Goal: Register for event/course

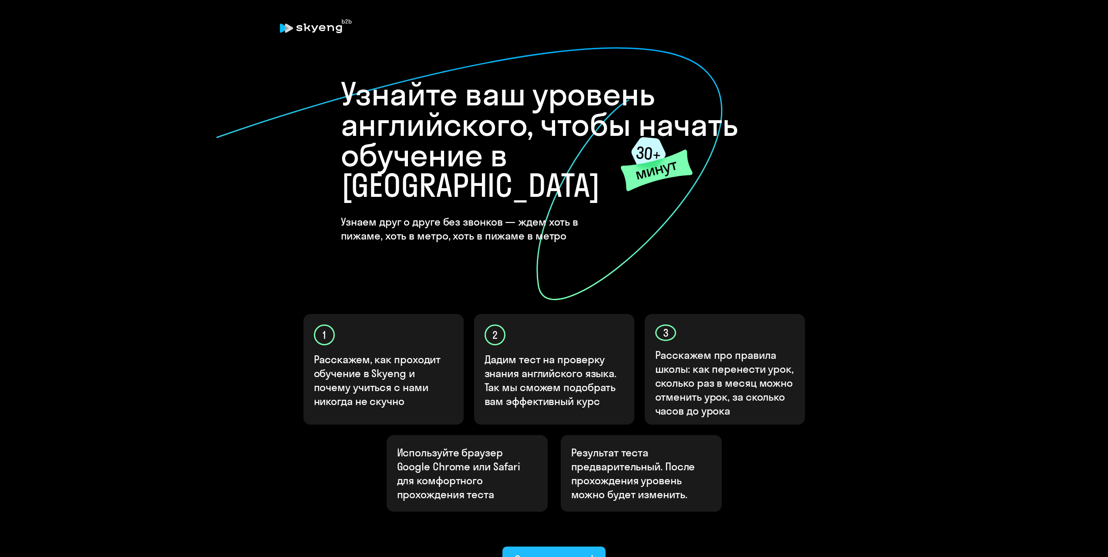
click at [544, 552] on div "Ок, приступаем!" at bounding box center [554, 559] width 79 height 14
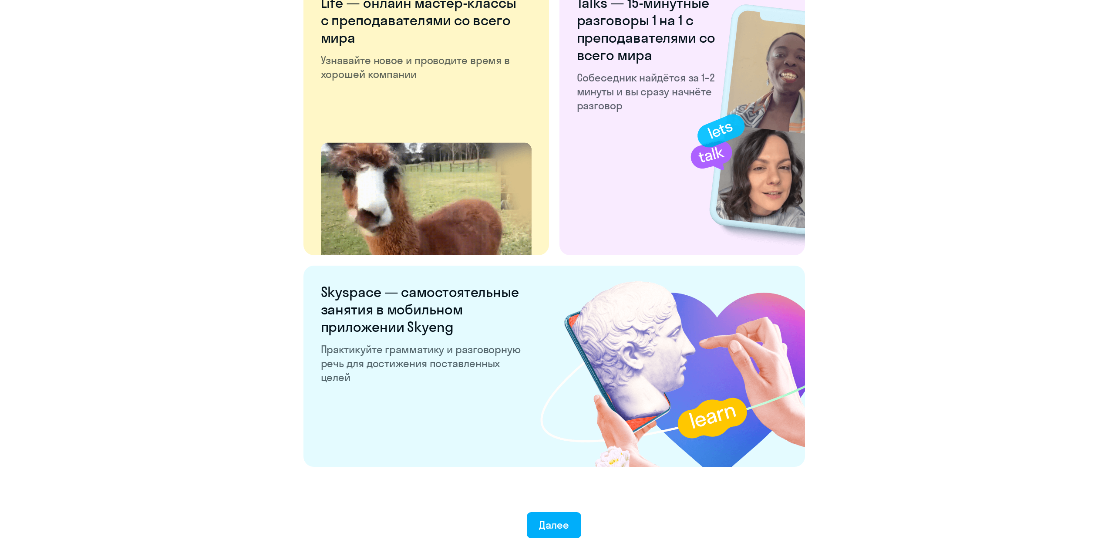
scroll to position [1462, 0]
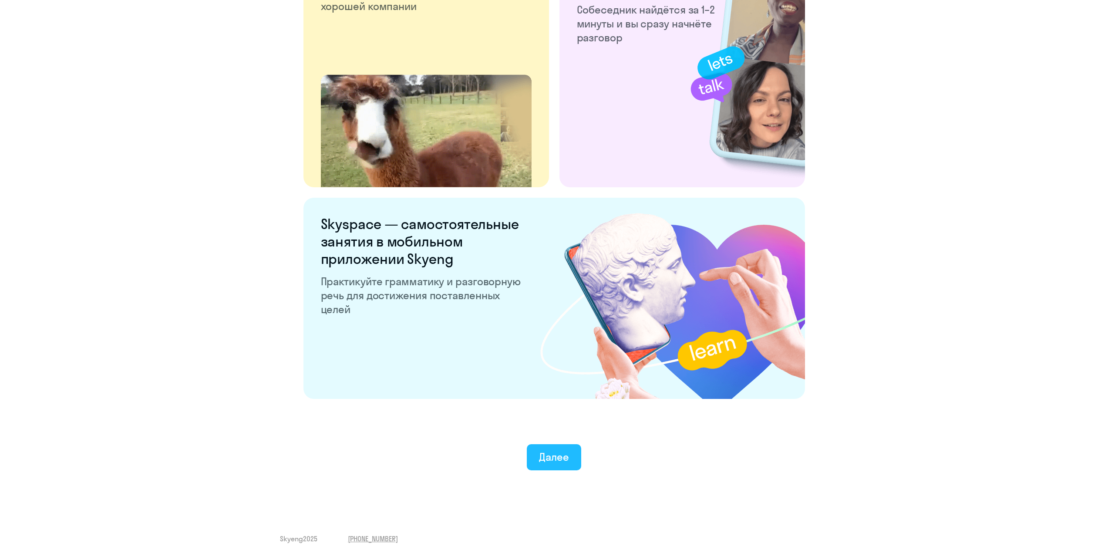
click at [554, 461] on div "Далее" at bounding box center [554, 457] width 30 height 14
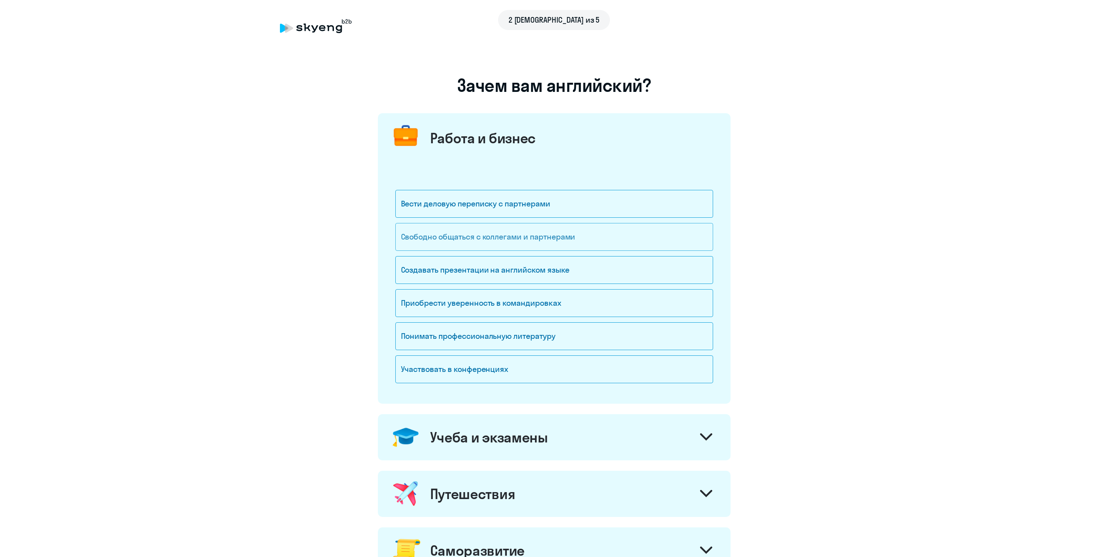
click at [469, 241] on div "Свободно общаться с коллегами и партнерами" at bounding box center [554, 237] width 318 height 28
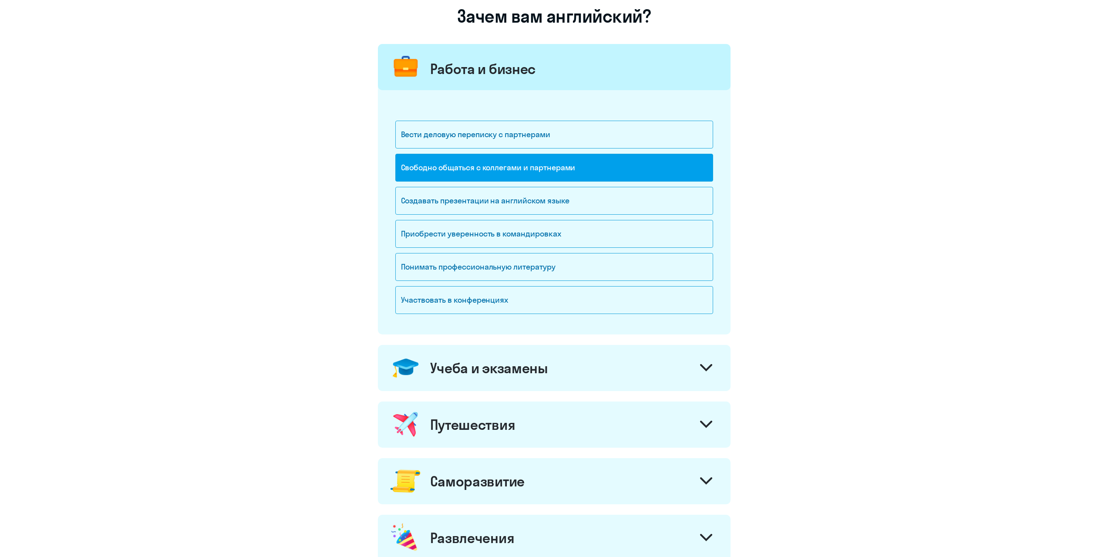
scroll to position [174, 0]
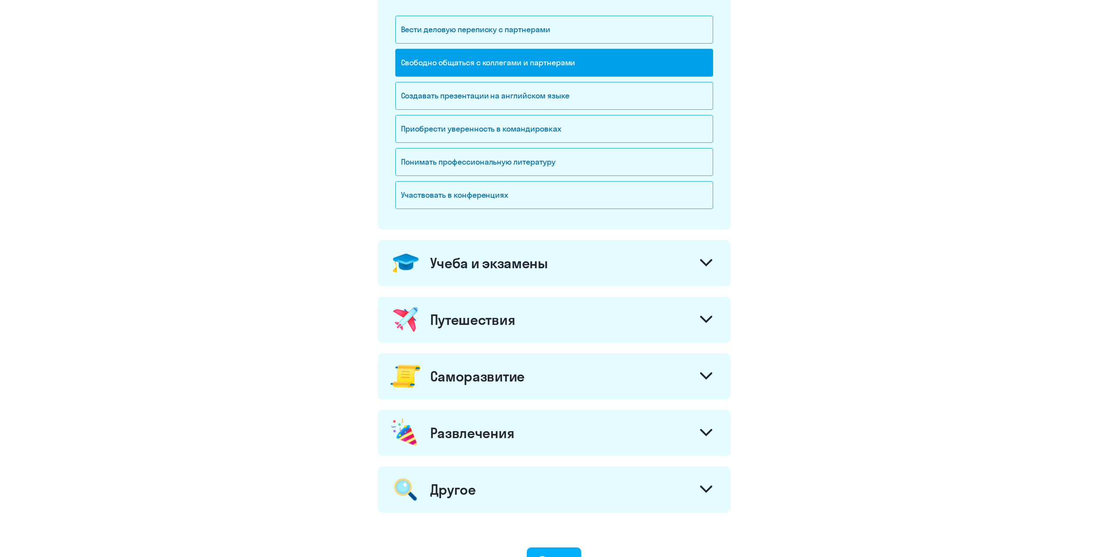
click at [707, 261] on icon at bounding box center [706, 262] width 12 height 7
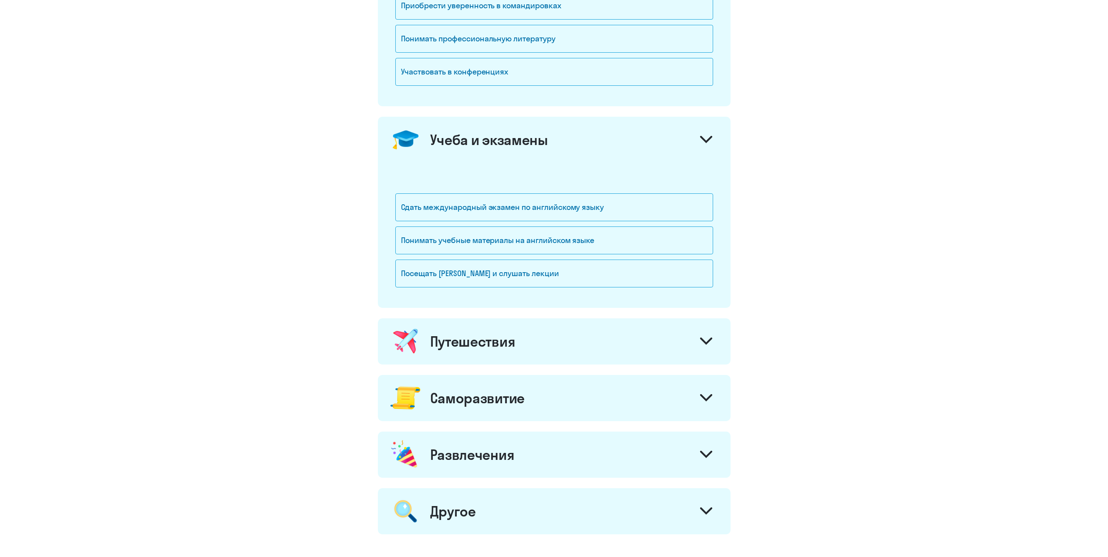
scroll to position [305, 0]
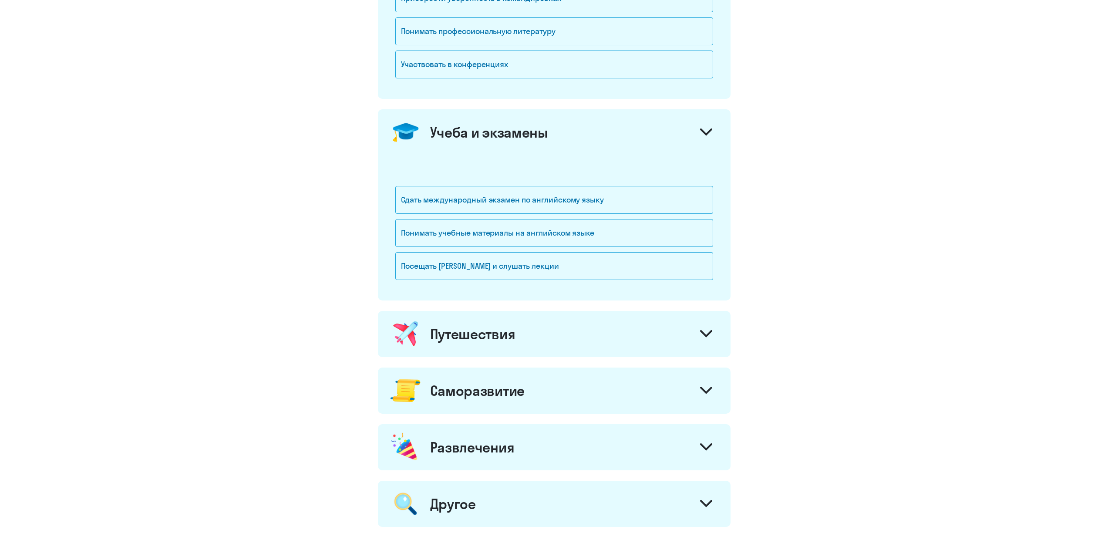
click at [705, 339] on svg-icon at bounding box center [706, 335] width 12 height 10
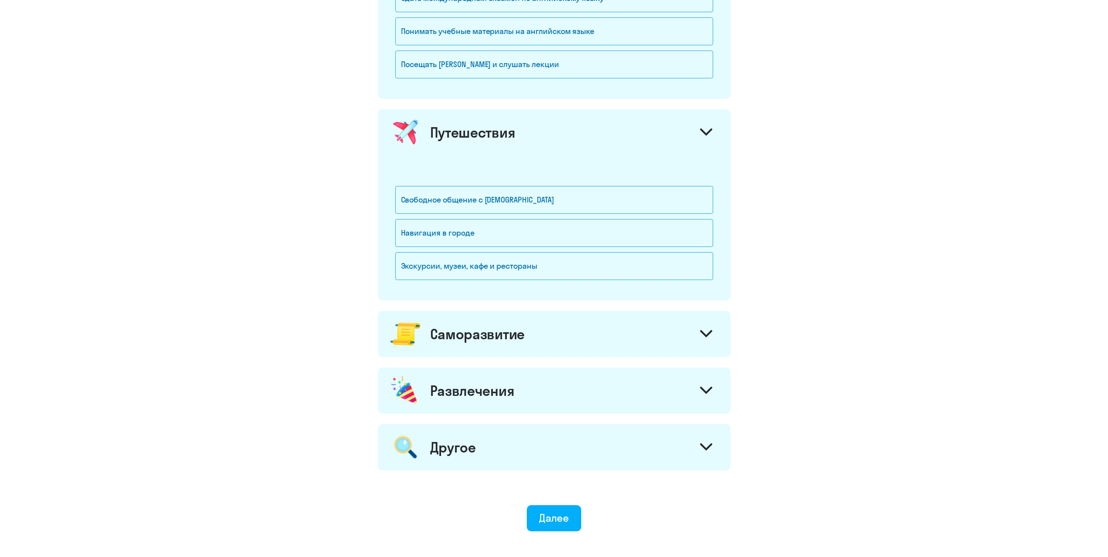
scroll to position [523, 0]
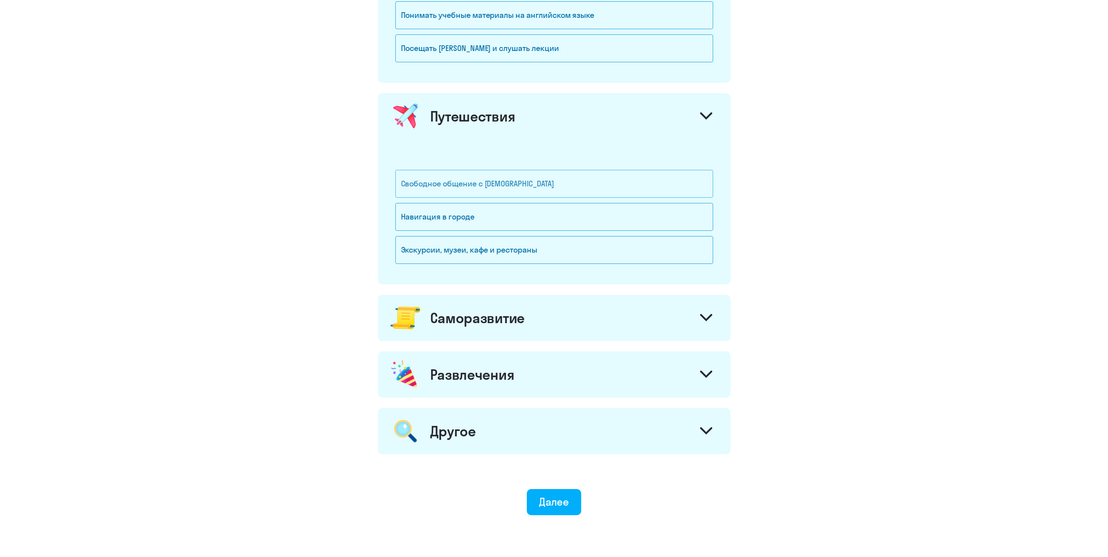
click at [478, 185] on div "Свободное общение с [DEMOGRAPHIC_DATA]" at bounding box center [554, 184] width 318 height 28
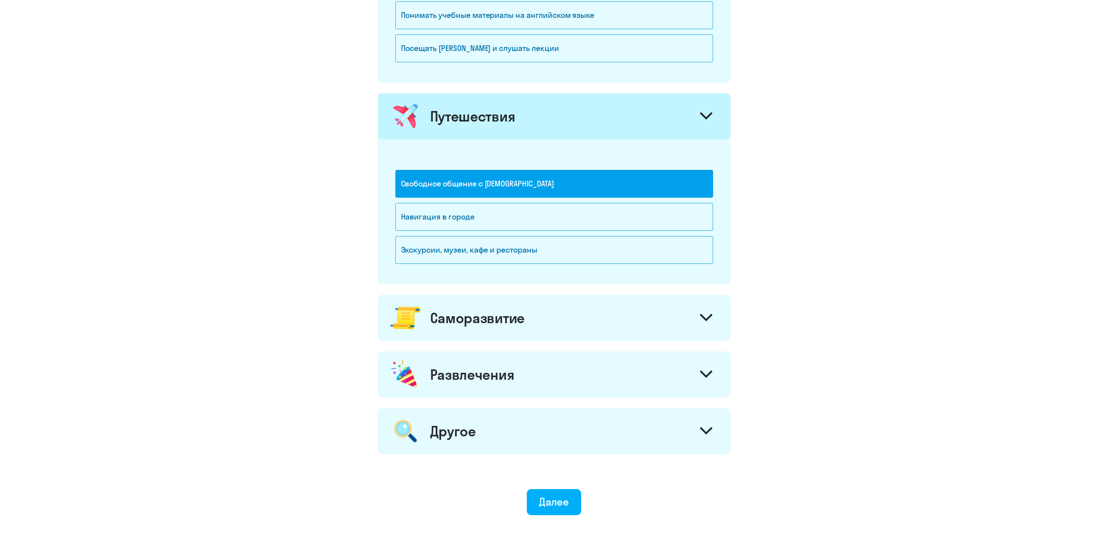
click at [703, 317] on icon at bounding box center [706, 317] width 10 height 5
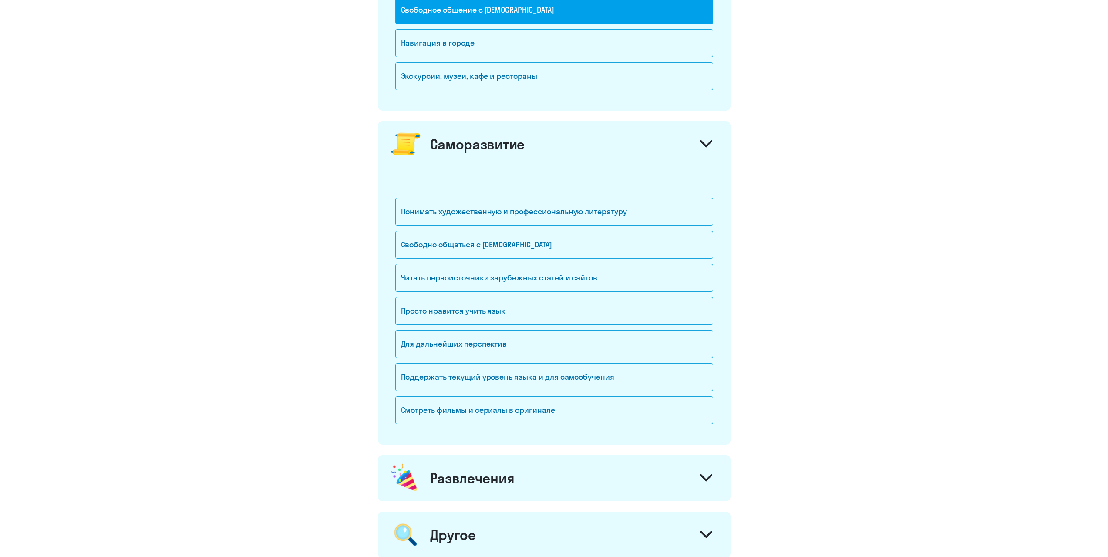
scroll to position [697, 0]
click at [532, 215] on div "Понимать художественную и профессиональную литературу" at bounding box center [554, 211] width 318 height 28
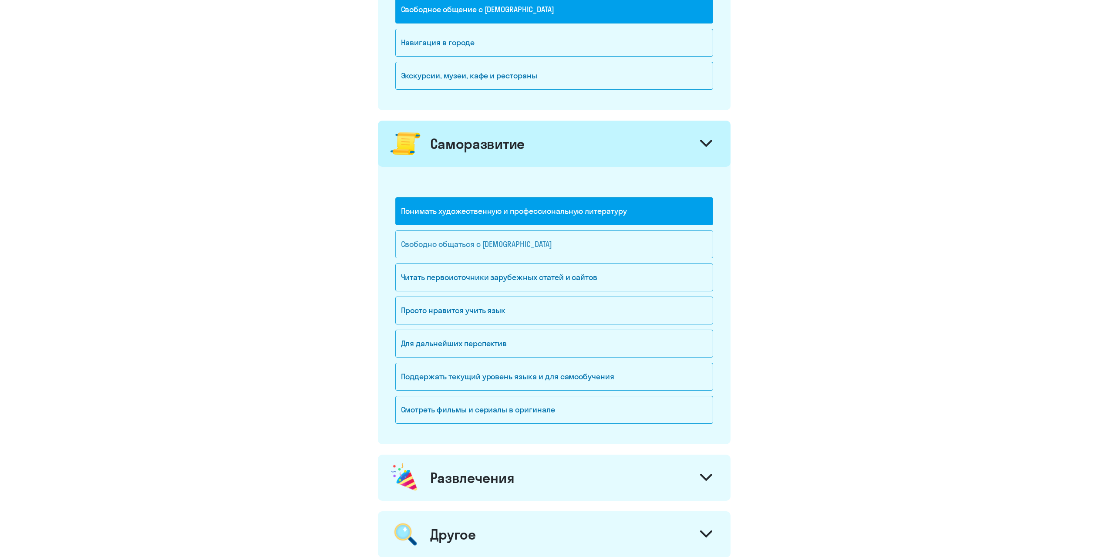
click at [523, 244] on div "Свободно общаться с [DEMOGRAPHIC_DATA]" at bounding box center [554, 244] width 318 height 28
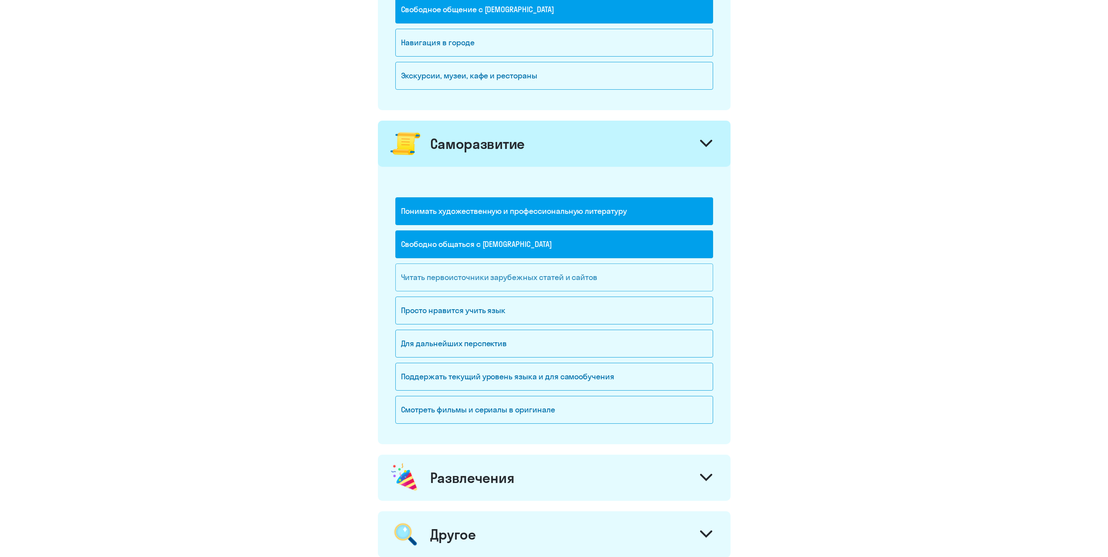
click at [579, 276] on div "Читать первоисточники зарубежных статей и сайтов" at bounding box center [554, 278] width 318 height 28
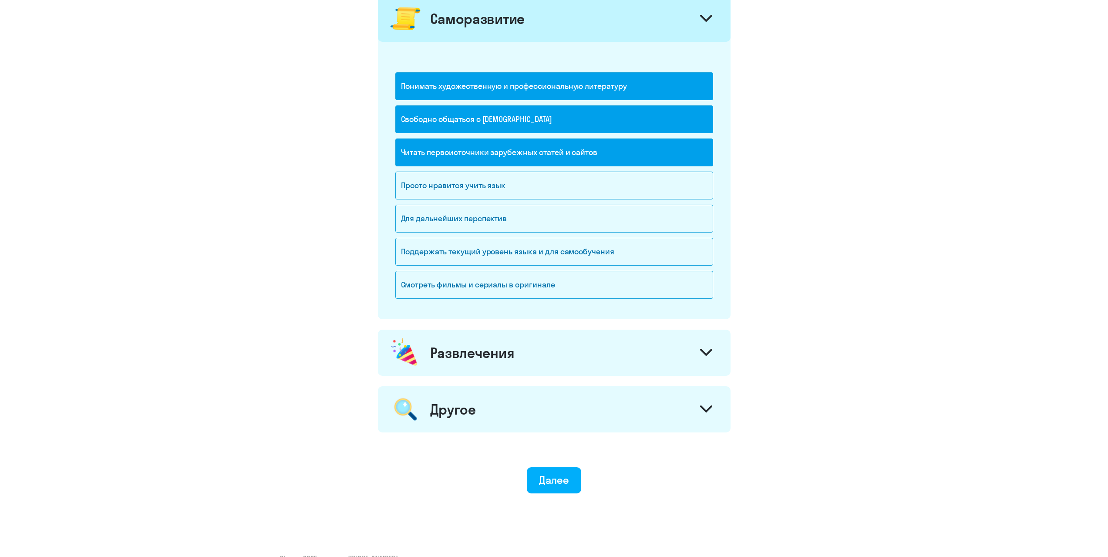
scroll to position [841, 0]
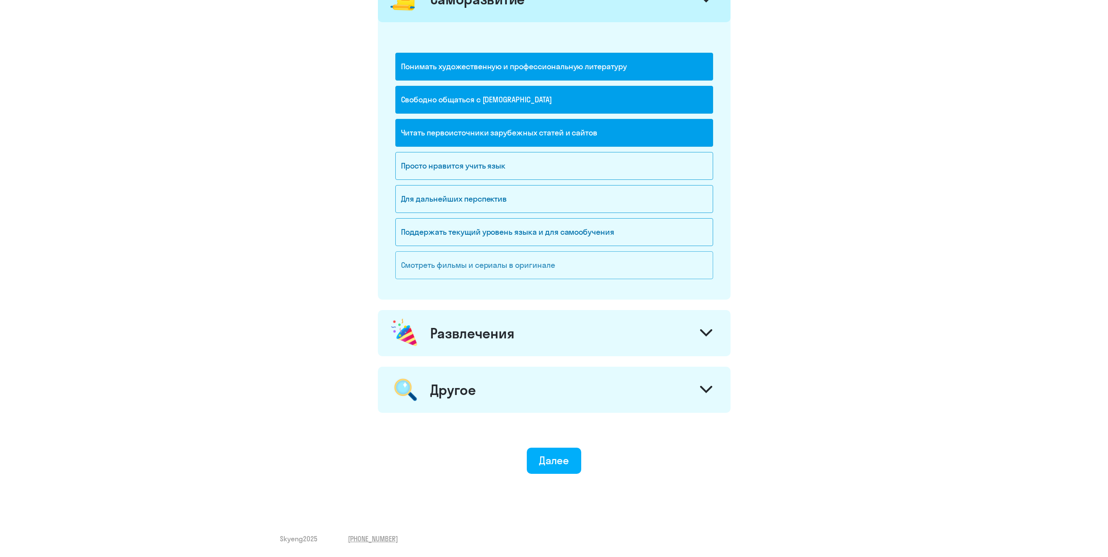
click at [586, 268] on div "Смотреть фильмы и сериалы в оригинале" at bounding box center [554, 265] width 318 height 28
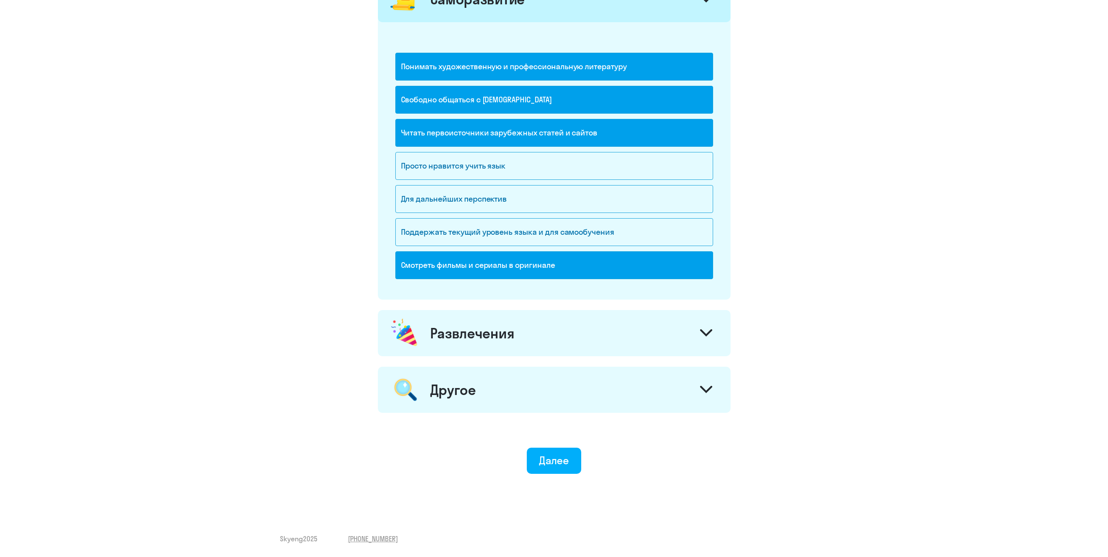
click at [709, 334] on icon at bounding box center [706, 332] width 10 height 5
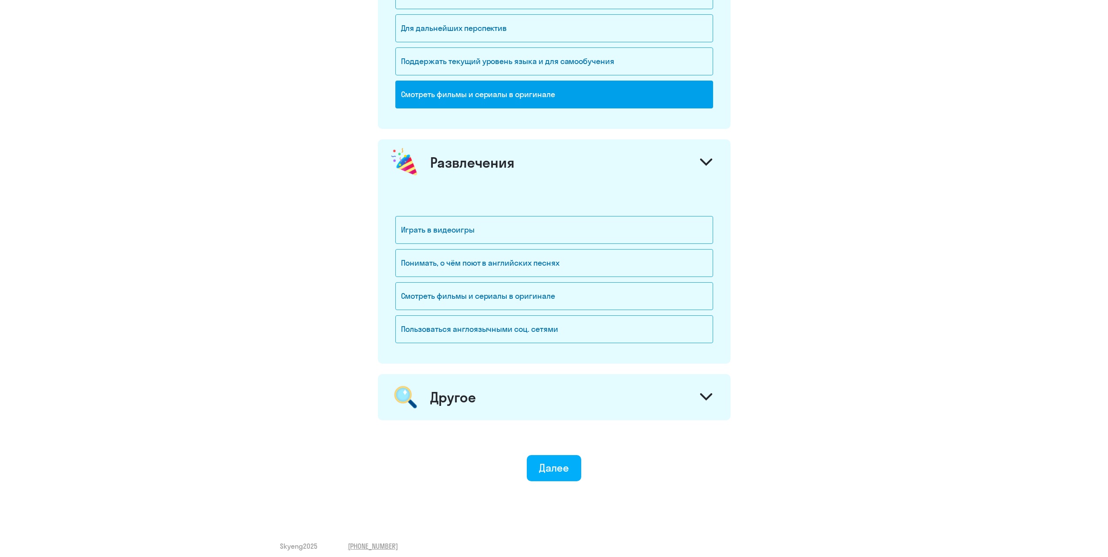
scroll to position [1020, 0]
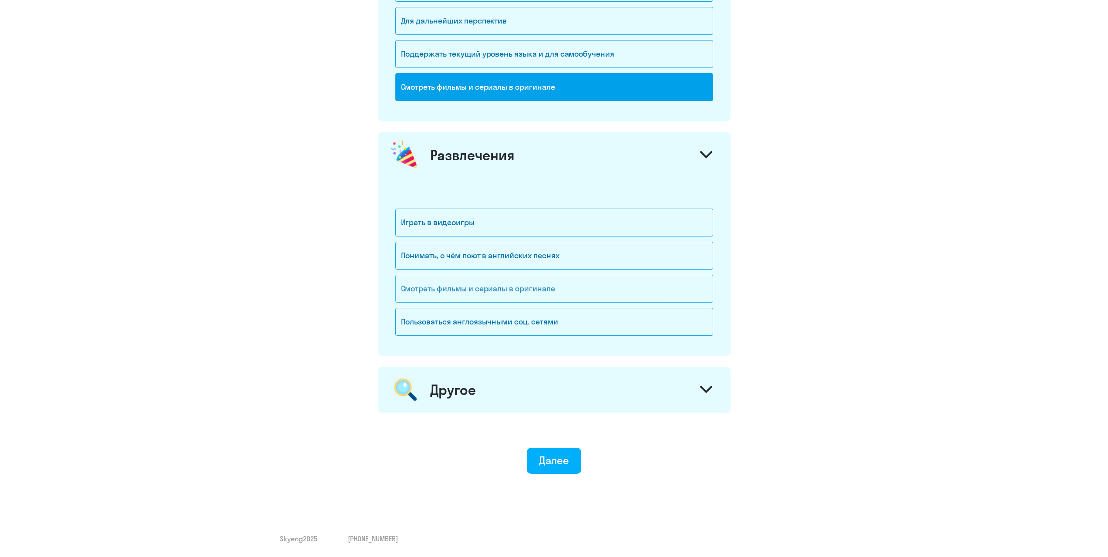
click at [665, 289] on div "Смотреть фильмы и сериалы в оригинале" at bounding box center [554, 289] width 318 height 28
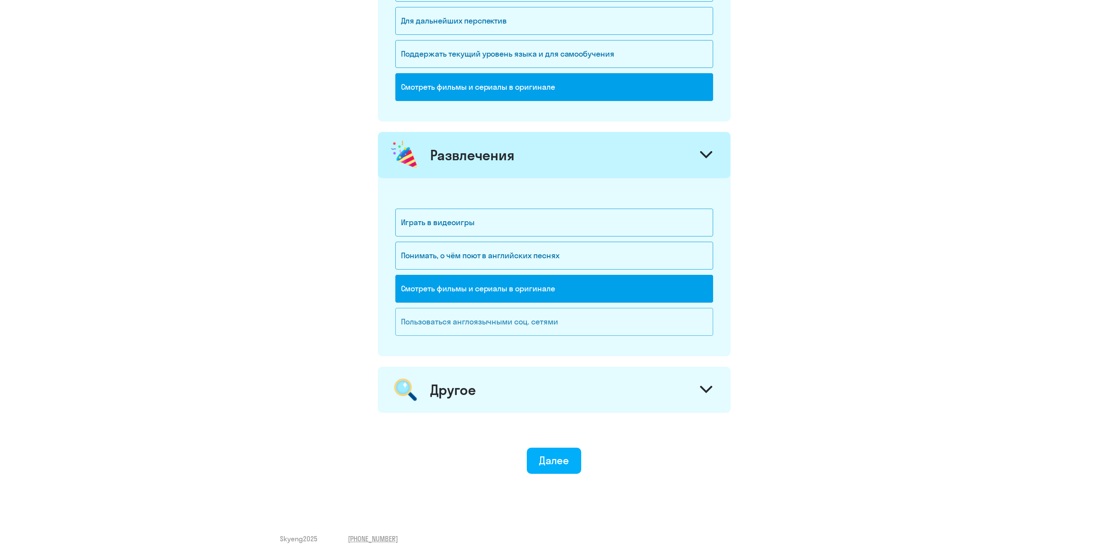
click at [655, 323] on div "Пользоваться англоязычными соц. сетями" at bounding box center [554, 322] width 318 height 28
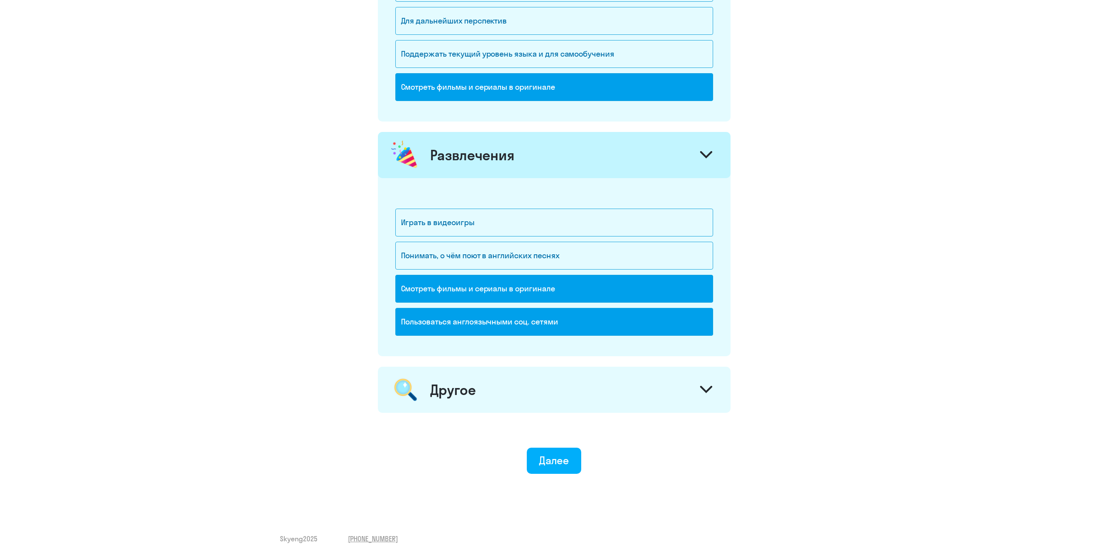
click at [575, 314] on div "Пользоваться англоязычными соц. сетями" at bounding box center [554, 322] width 318 height 28
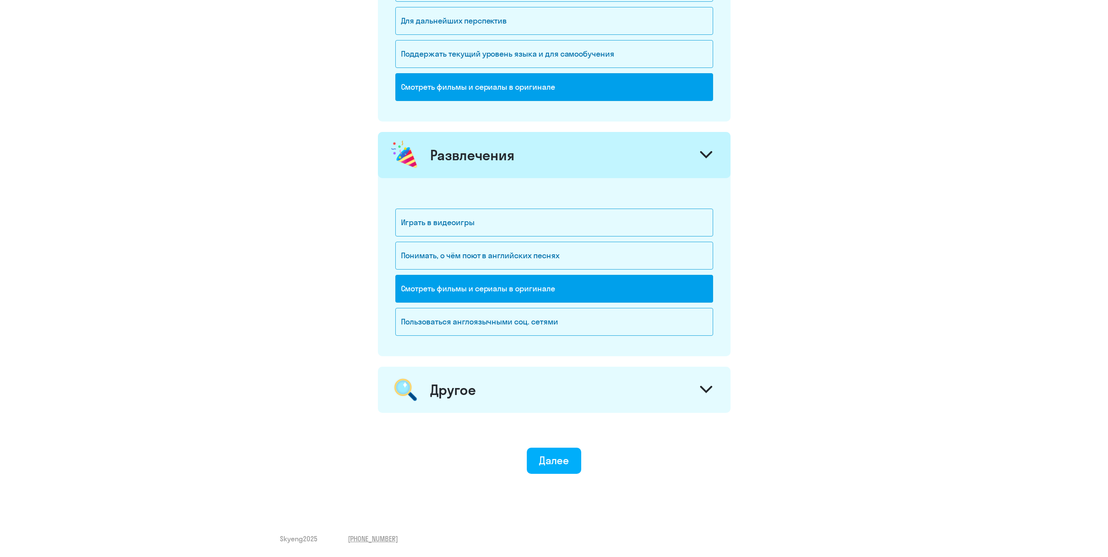
click at [709, 389] on icon at bounding box center [706, 389] width 10 height 5
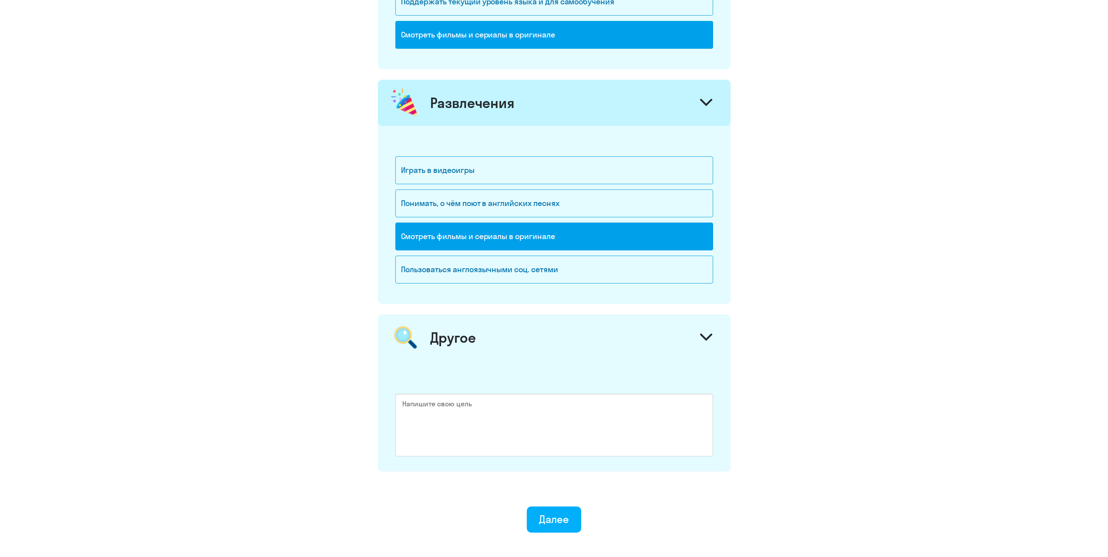
scroll to position [1131, 0]
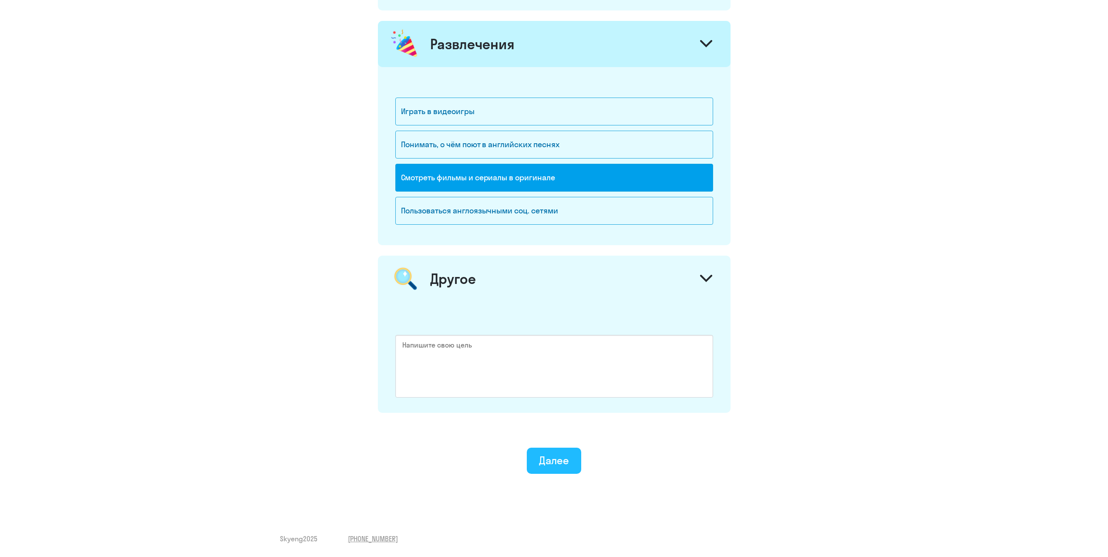
click at [549, 460] on div "Далее" at bounding box center [554, 460] width 30 height 14
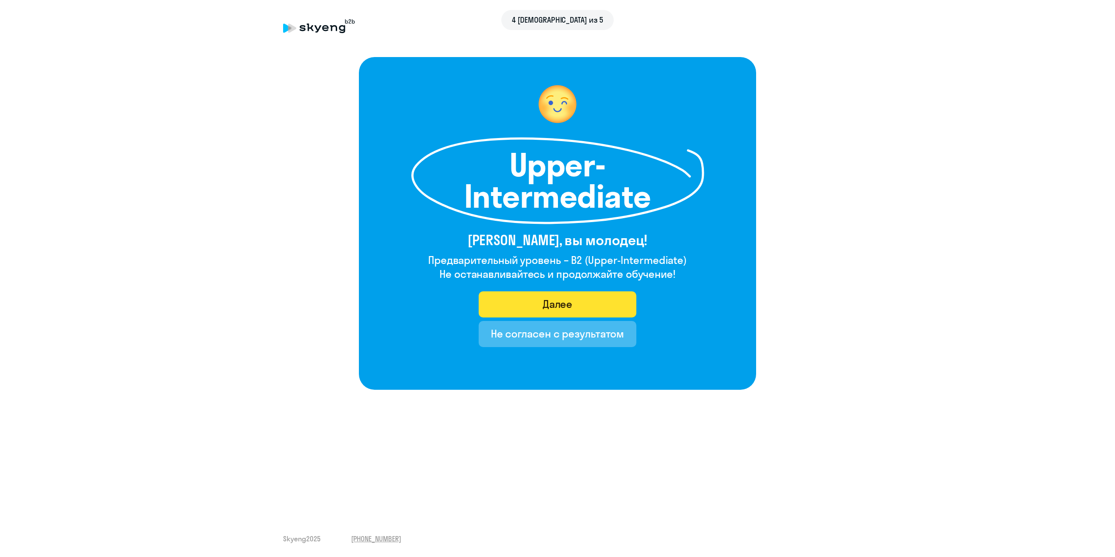
click at [541, 303] on button "Далее" at bounding box center [558, 304] width 158 height 26
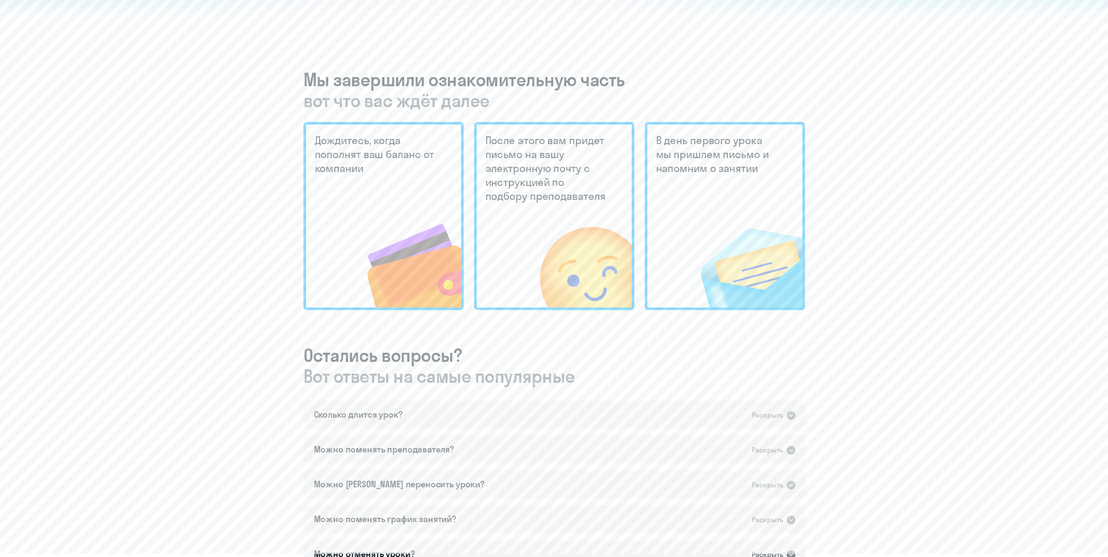
scroll to position [136, 0]
